Goal: Answer question/provide support: Share knowledge or assist other users

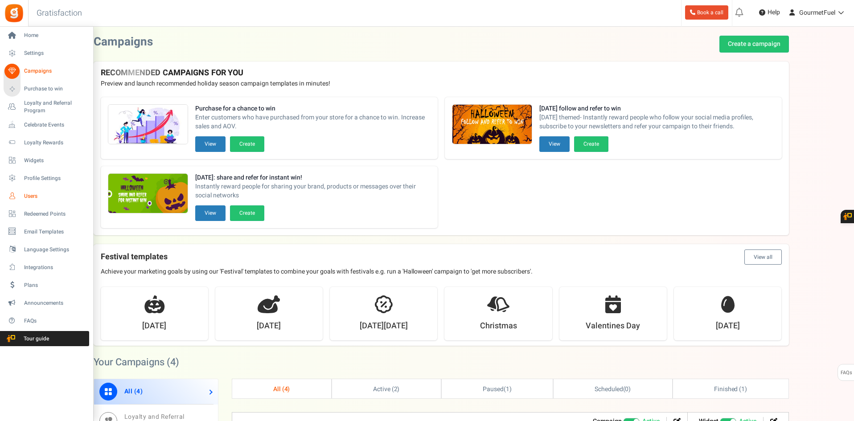
click at [23, 197] on link "Users" at bounding box center [47, 196] width 86 height 15
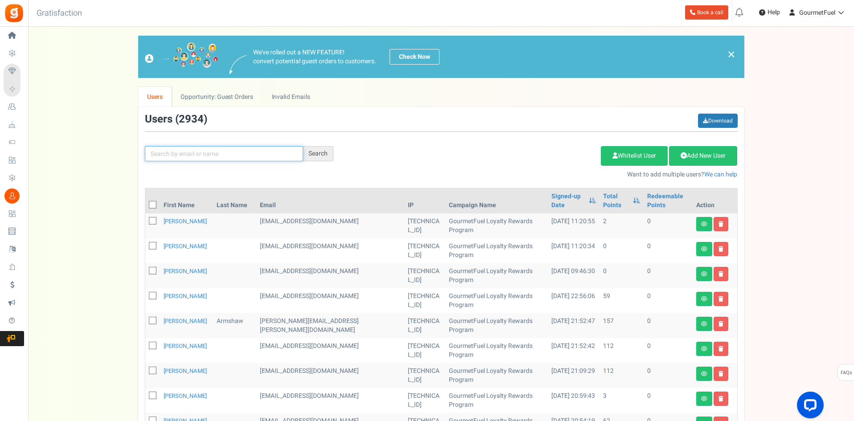
click at [234, 156] on input "text" at bounding box center [224, 153] width 158 height 15
paste input "[EMAIL_ADDRESS][DOMAIN_NAME]"
type input "[EMAIL_ADDRESS][DOMAIN_NAME]"
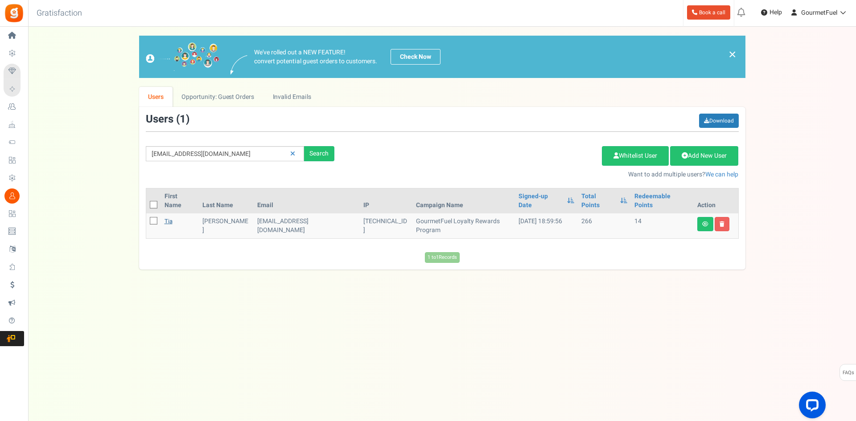
click at [171, 217] on link "Tia" at bounding box center [168, 221] width 8 height 8
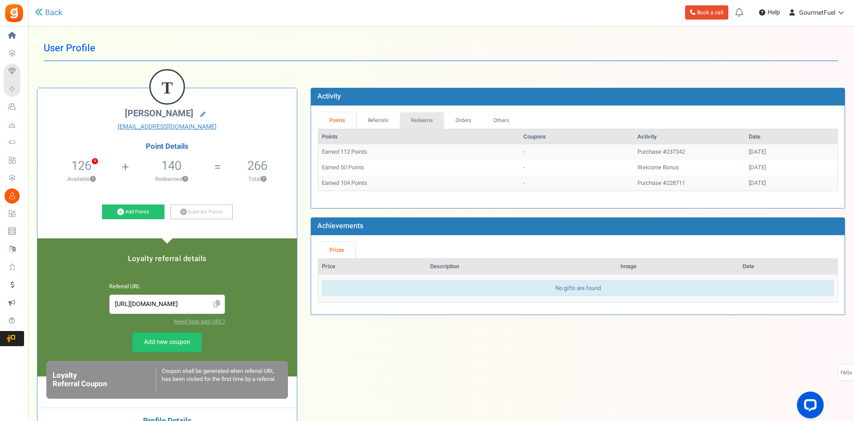
click at [430, 122] on link "Redeems" at bounding box center [422, 120] width 45 height 16
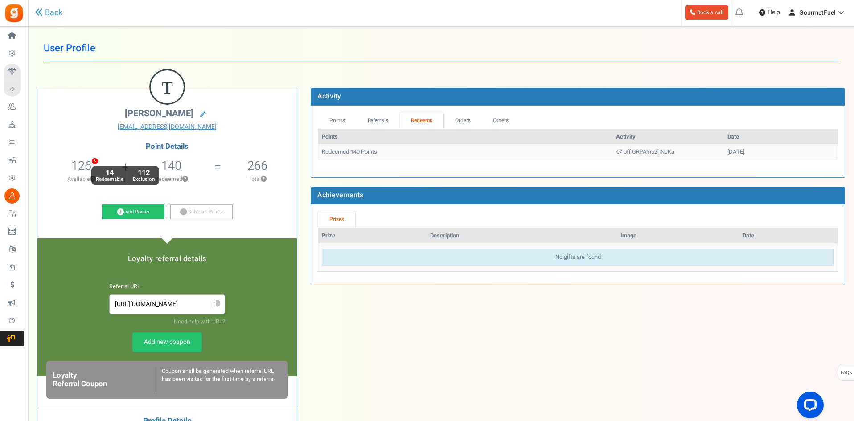
click at [91, 159] on icon "14 Redeemable 112 Exclusion" at bounding box center [91, 159] width 0 height 0
